Goal: Task Accomplishment & Management: Complete application form

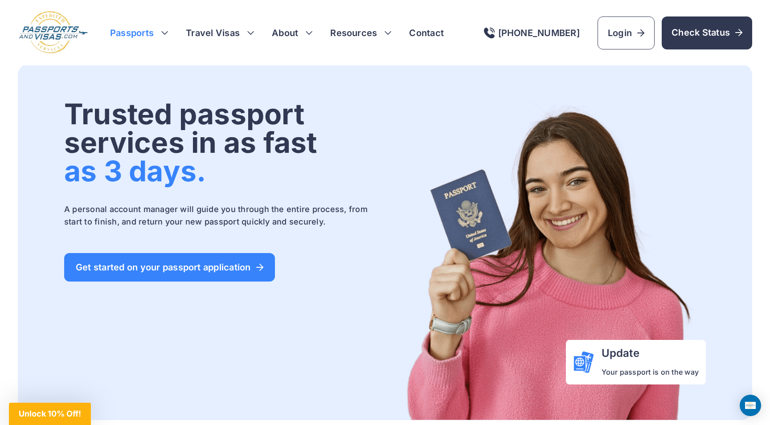
click at [128, 33] on h3 "Passports" at bounding box center [139, 33] width 58 height 12
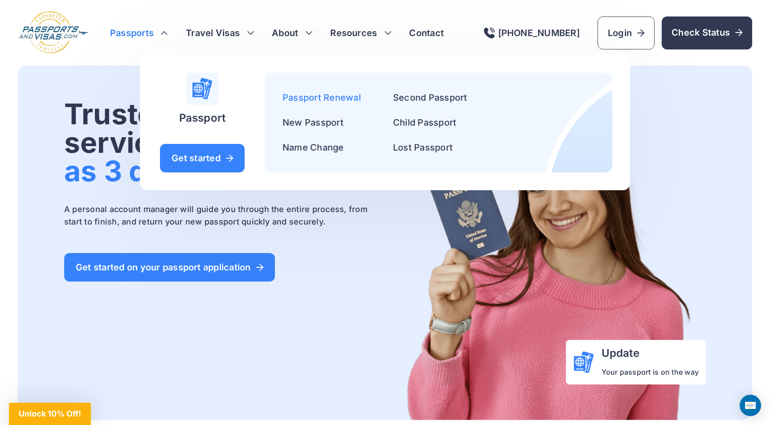
click at [333, 102] on link "Passport Renewal" at bounding box center [321, 97] width 78 height 11
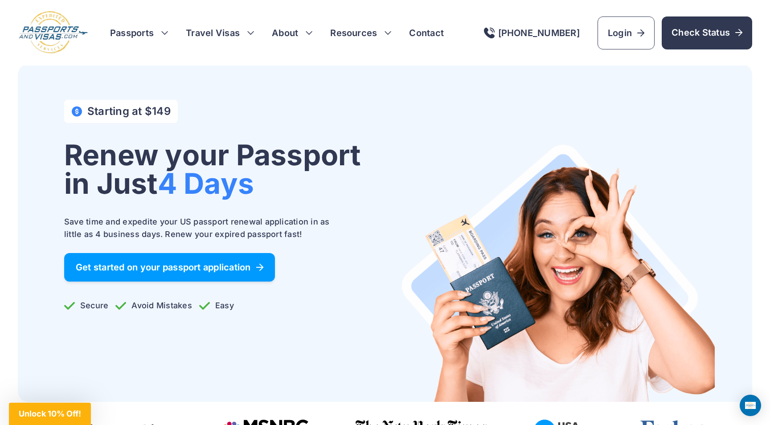
click at [216, 269] on span "Get started on your passport application" at bounding box center [169, 267] width 187 height 9
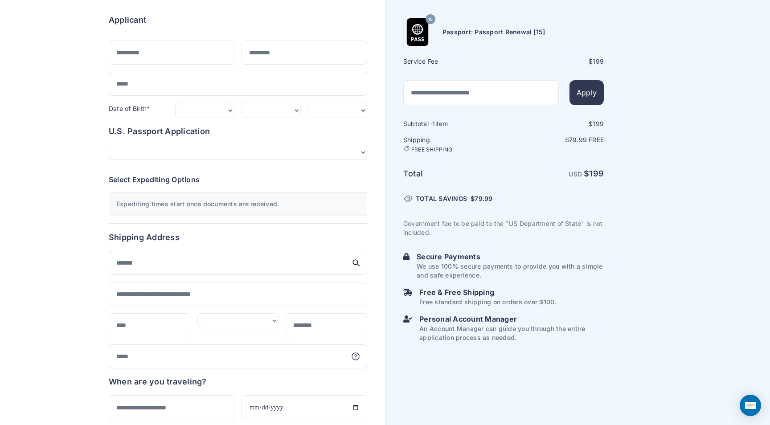
scroll to position [74, 0]
select select "*******"
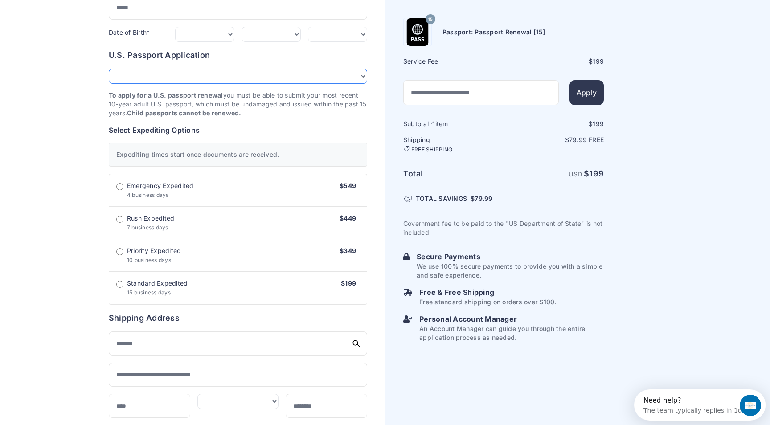
scroll to position [0, 0]
